Goal: Entertainment & Leisure: Consume media (video, audio)

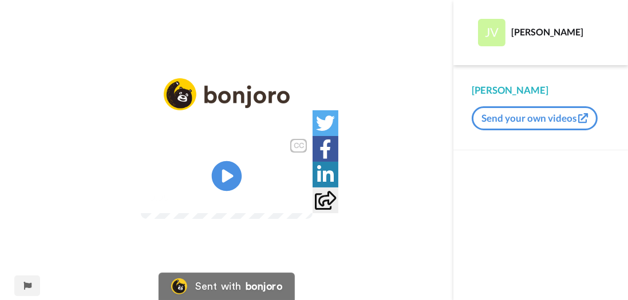
click at [223, 180] on icon "Play/Pause" at bounding box center [227, 176] width 30 height 54
click at [235, 184] on icon at bounding box center [227, 176] width 30 height 30
click at [237, 179] on icon at bounding box center [227, 176] width 30 height 30
click at [236, 184] on icon at bounding box center [227, 176] width 30 height 30
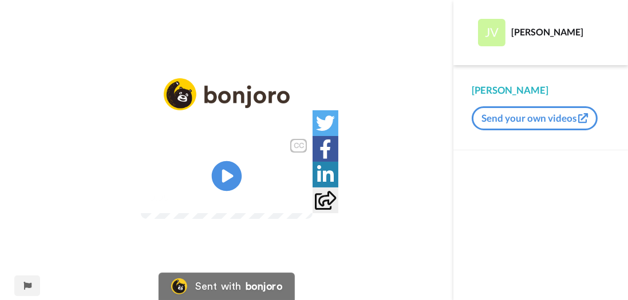
click at [228, 184] on icon "Play/Pause" at bounding box center [227, 176] width 30 height 54
